Goal: Task Accomplishment & Management: Complete application form

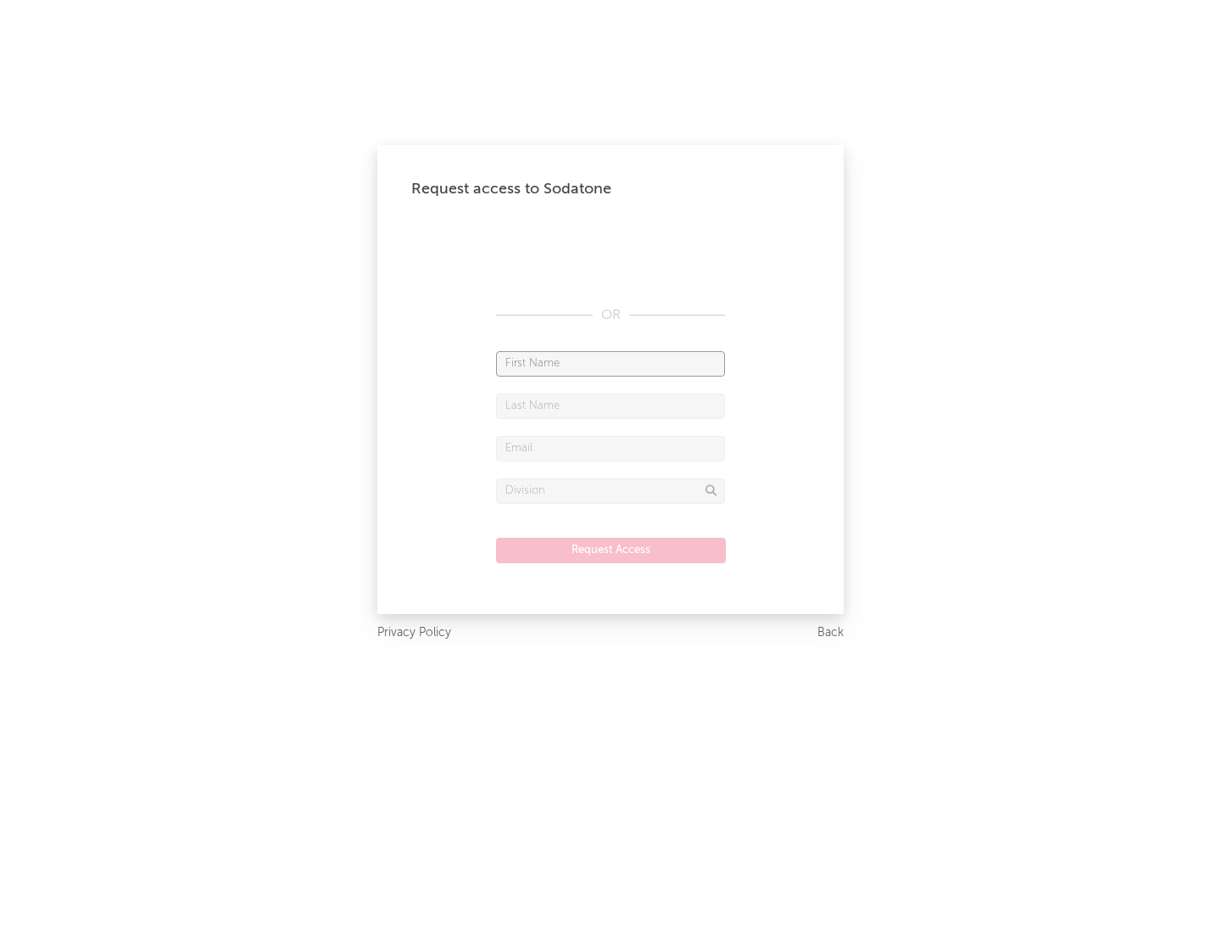
click at [610, 363] on input "text" at bounding box center [610, 363] width 229 height 25
type input "[PERSON_NAME]"
click at [610, 405] on input "text" at bounding box center [610, 405] width 229 height 25
type input "[PERSON_NAME]"
click at [610, 448] on input "text" at bounding box center [610, 448] width 229 height 25
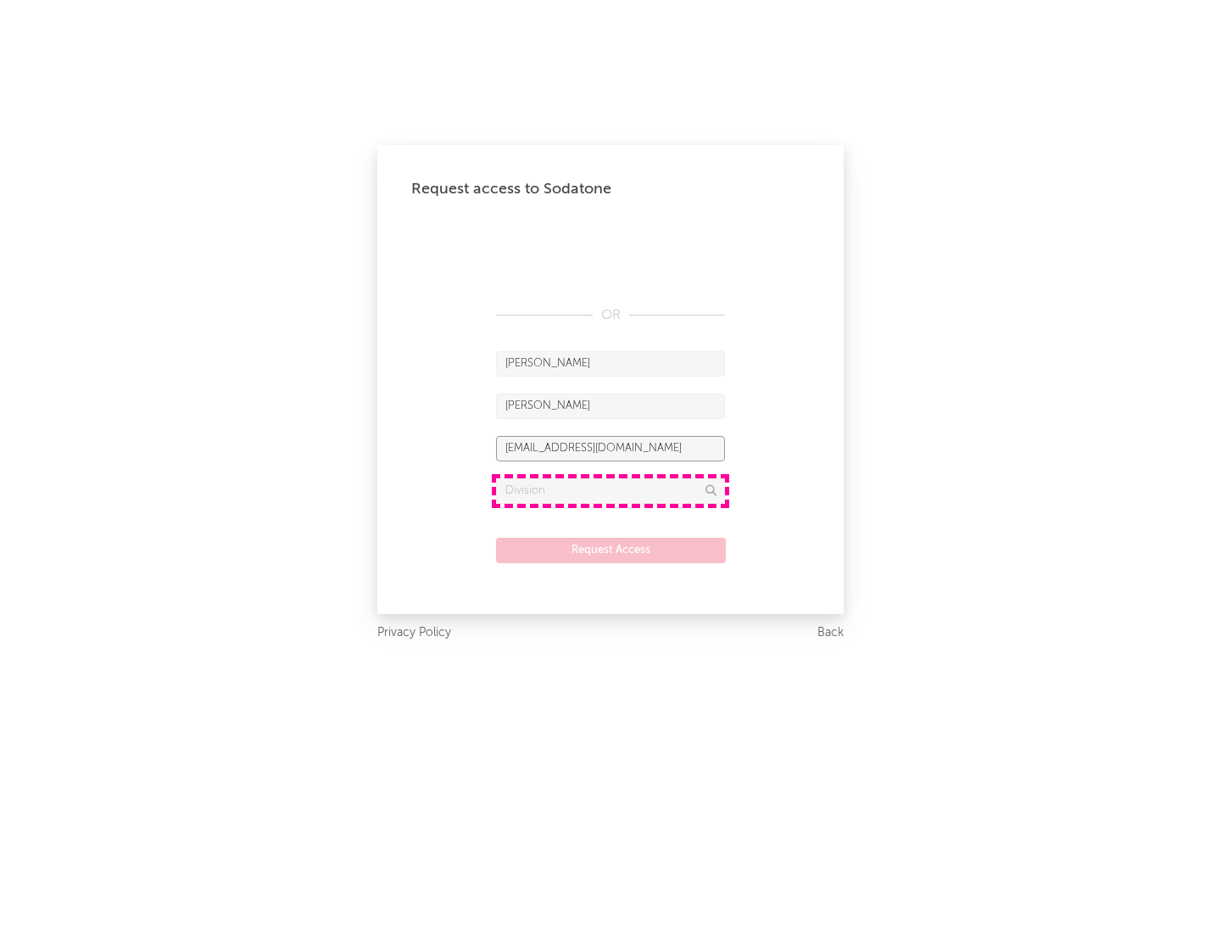
type input "[EMAIL_ADDRESS][DOMAIN_NAME]"
click at [610, 490] on input "text" at bounding box center [610, 490] width 229 height 25
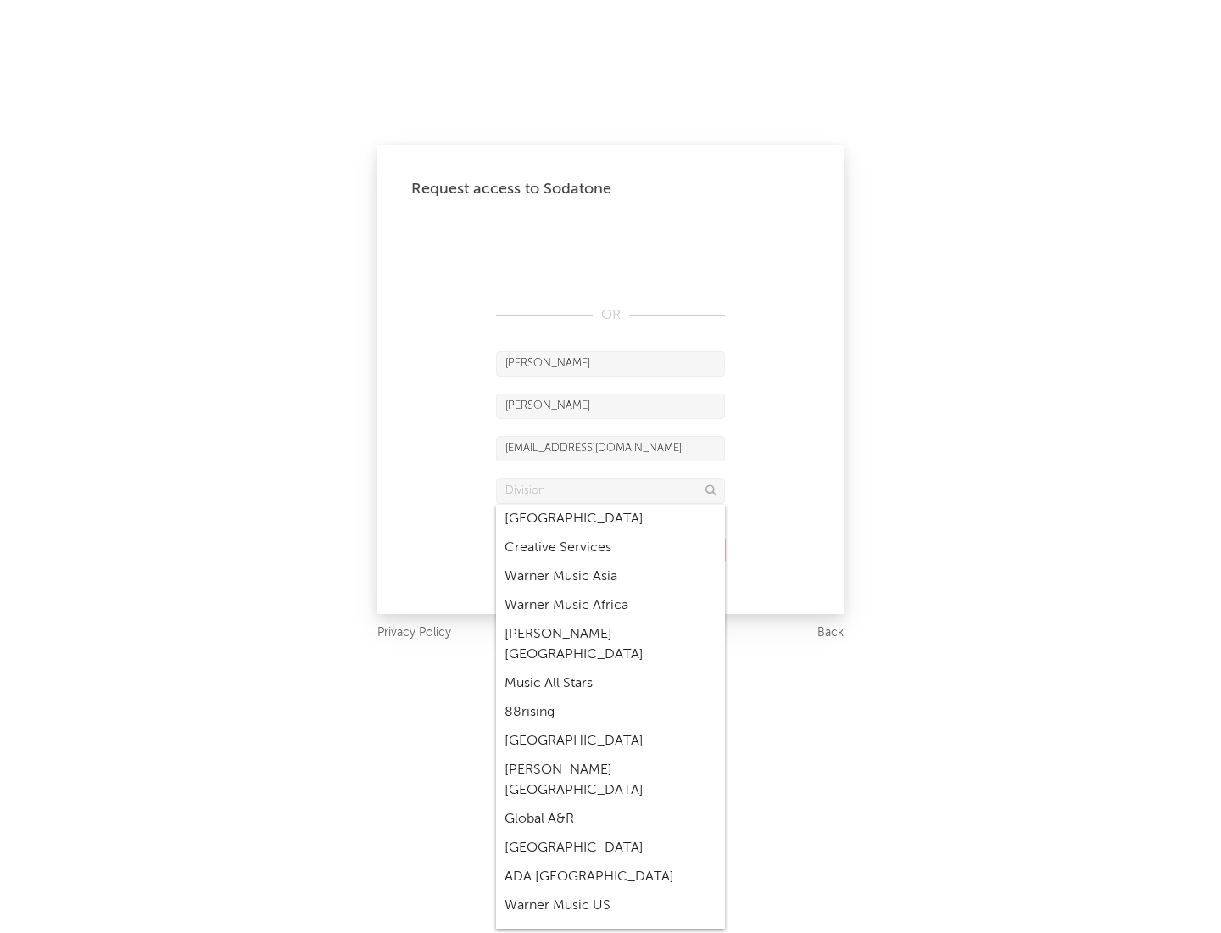
click at [610, 669] on div "Music All Stars" at bounding box center [610, 683] width 229 height 29
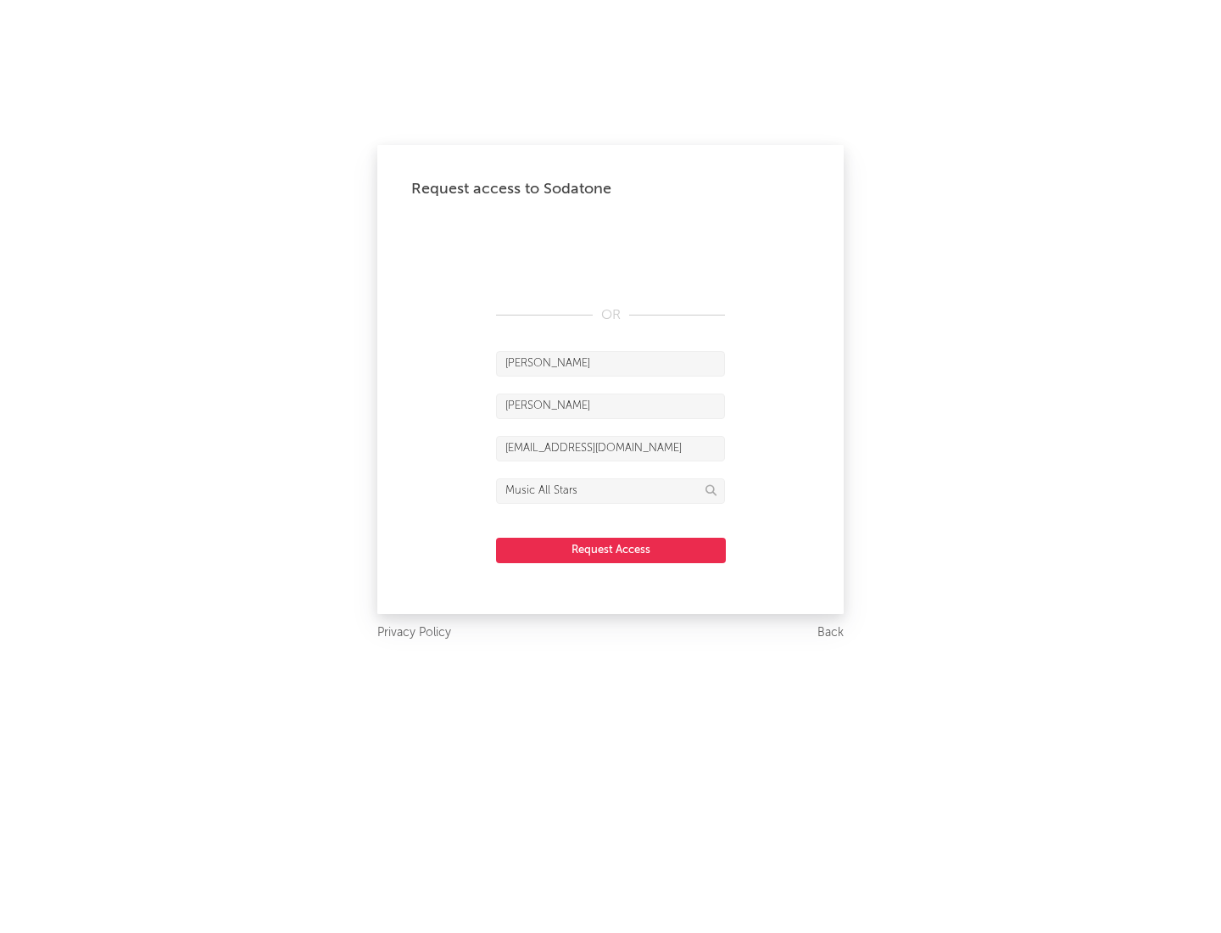
type input "Music All Stars"
click at [610, 549] on button "Request Access" at bounding box center [611, 549] width 230 height 25
